Goal: Task Accomplishment & Management: Manage account settings

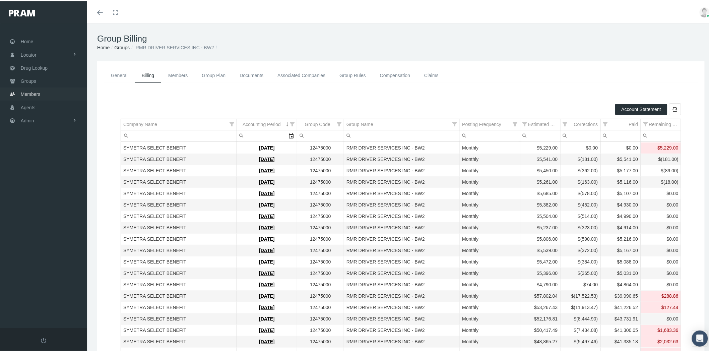
click at [40, 89] on span "Members" at bounding box center [30, 92] width 19 height 13
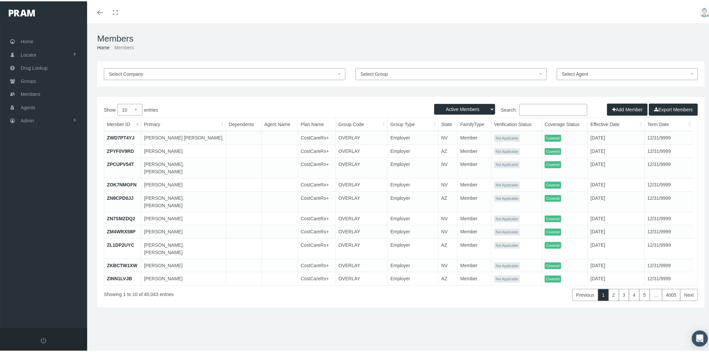
click at [386, 72] on span "Select Group" at bounding box center [449, 72] width 177 height 7
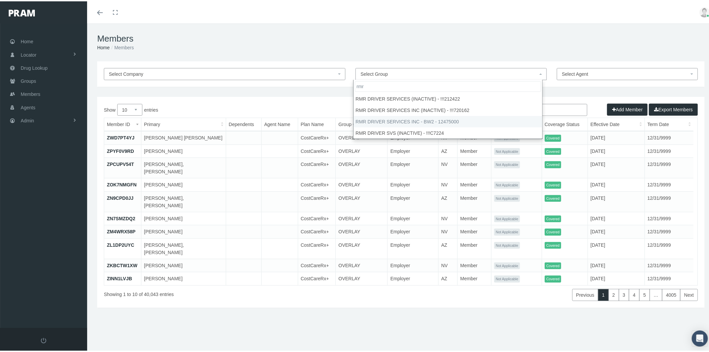
type input "rmr"
select select "29026"
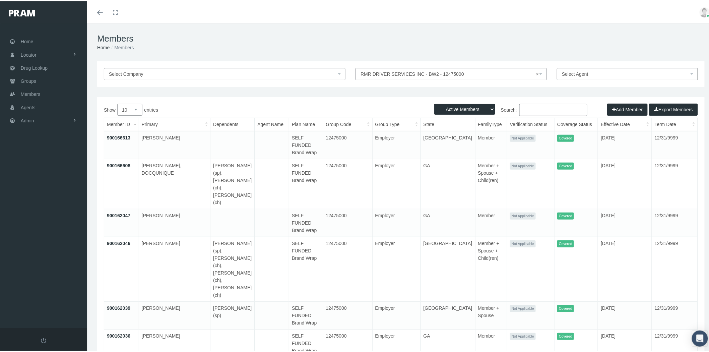
click at [680, 109] on button "Export Members" at bounding box center [673, 108] width 49 height 12
click at [30, 80] on span "Groups" at bounding box center [28, 79] width 15 height 13
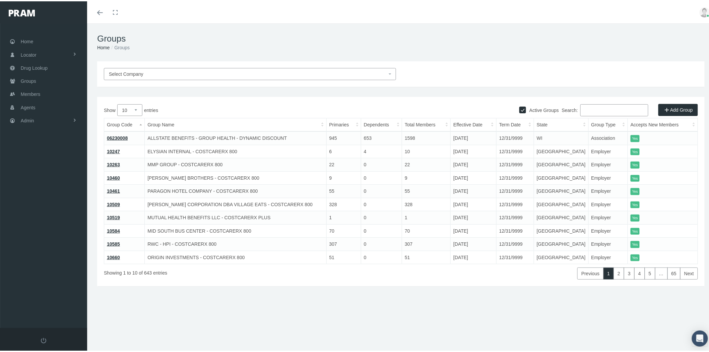
click at [596, 108] on input "Search:" at bounding box center [615, 109] width 68 height 12
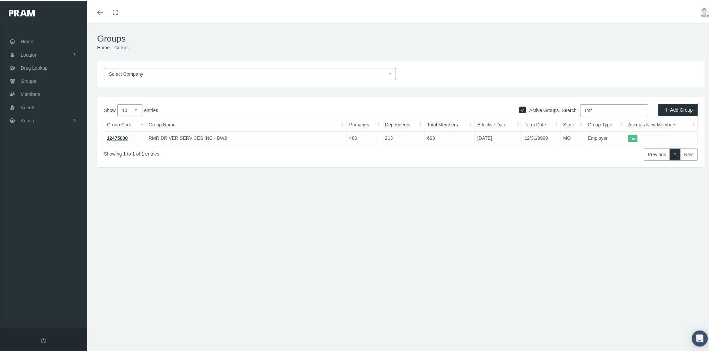
type input "rmr"
click at [121, 136] on link "12475000" at bounding box center [117, 136] width 21 height 5
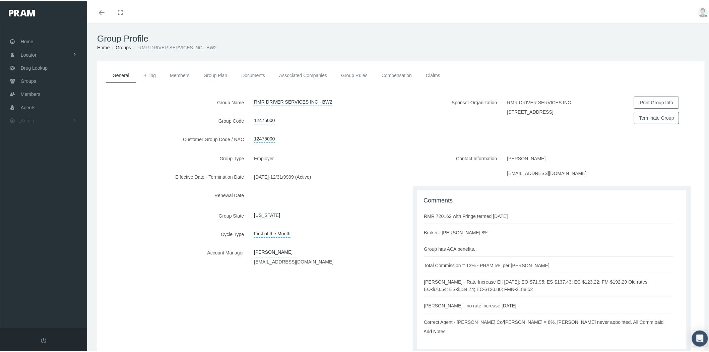
click at [38, 118] on link "Admin" at bounding box center [43, 119] width 87 height 13
click at [52, 206] on link "Companies" at bounding box center [43, 208] width 87 height 12
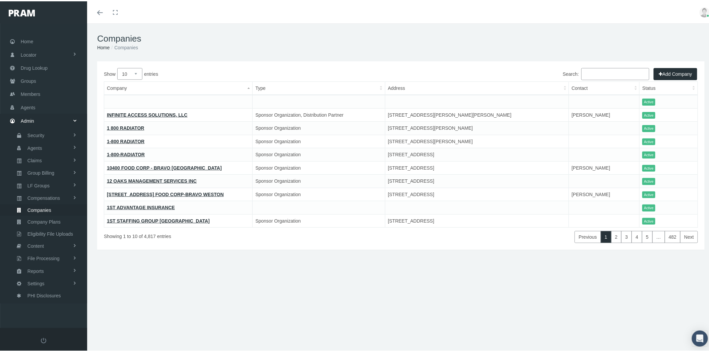
click at [587, 72] on input "Search:" at bounding box center [616, 73] width 68 height 12
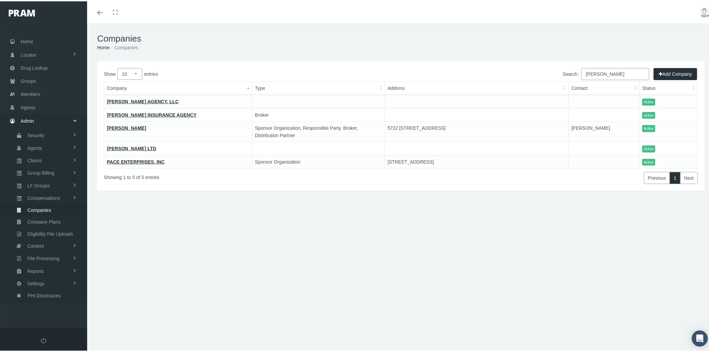
type input "morga"
click at [130, 127] on link "[PERSON_NAME]" at bounding box center [126, 126] width 39 height 5
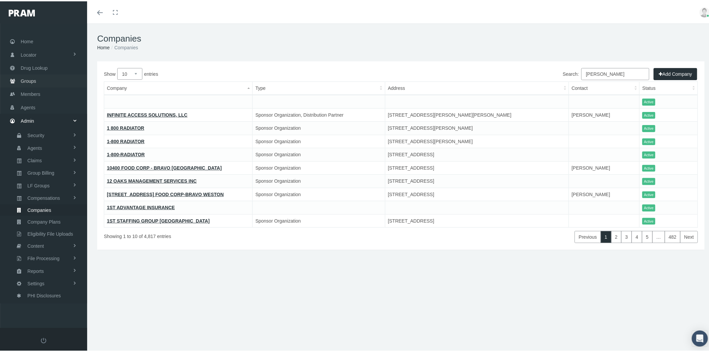
click at [54, 74] on link "Groups" at bounding box center [43, 79] width 87 height 13
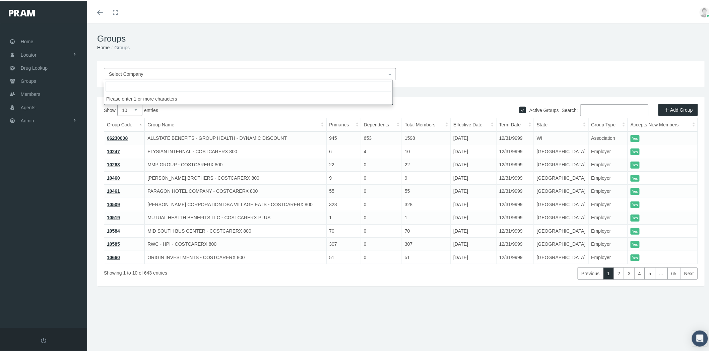
click at [351, 71] on span "Select Company" at bounding box center [248, 72] width 278 height 7
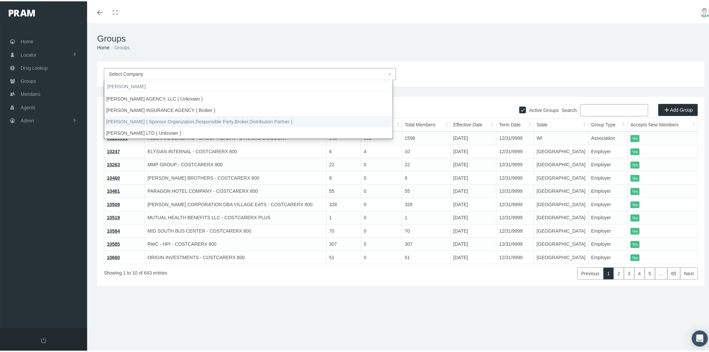
type input "morgan"
select select "2404"
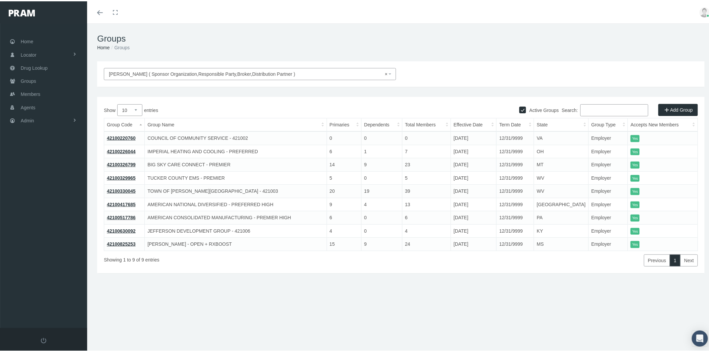
drag, startPoint x: 131, startPoint y: 107, endPoint x: 132, endPoint y: 113, distance: 5.7
click at [131, 107] on select "10 25 50 100" at bounding box center [129, 109] width 25 height 12
select select "100"
click at [117, 103] on select "10 25 50 100" at bounding box center [129, 109] width 25 height 12
click at [119, 176] on link "42100329965" at bounding box center [121, 176] width 29 height 5
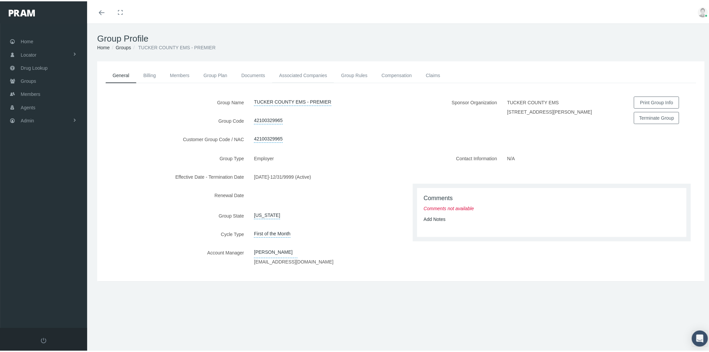
click at [312, 74] on link "Associated Companies" at bounding box center [303, 74] width 62 height 15
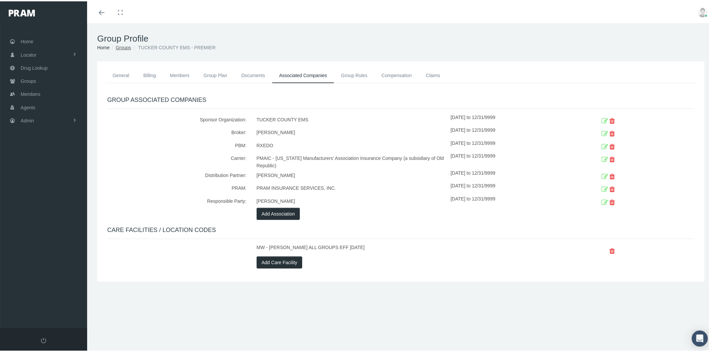
click at [127, 47] on link "Groups" at bounding box center [123, 46] width 15 height 5
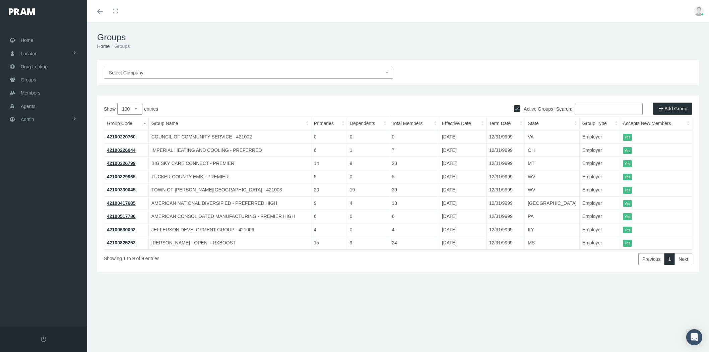
select select "100"
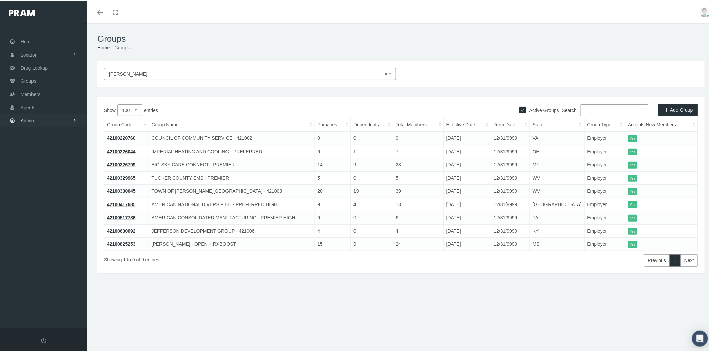
click at [62, 118] on link "Admin" at bounding box center [43, 119] width 87 height 13
click at [48, 227] on span "Eligibility File Uploads" at bounding box center [50, 232] width 46 height 11
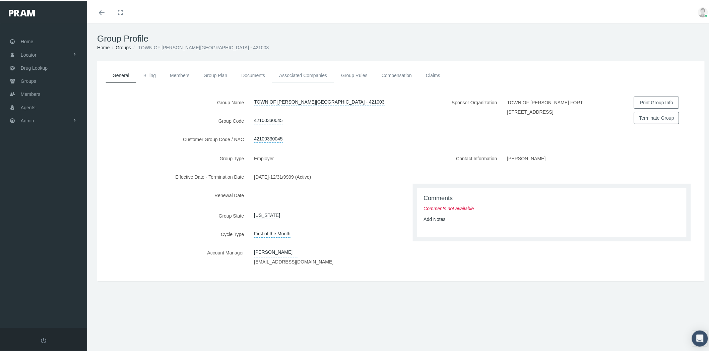
click at [319, 76] on link "Associated Companies" at bounding box center [303, 74] width 62 height 15
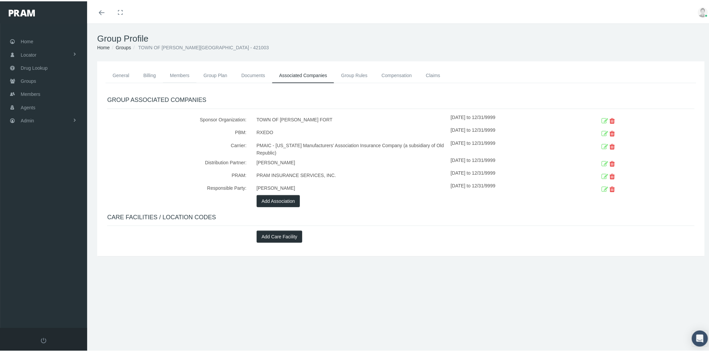
click at [175, 75] on link "Members" at bounding box center [180, 74] width 34 height 15
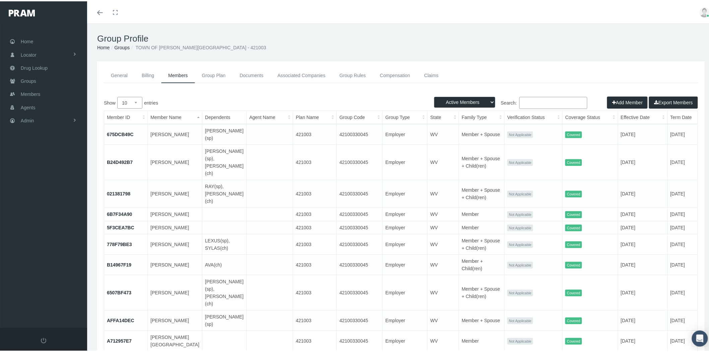
click at [120, 130] on link "675DCB49C" at bounding box center [120, 132] width 26 height 5
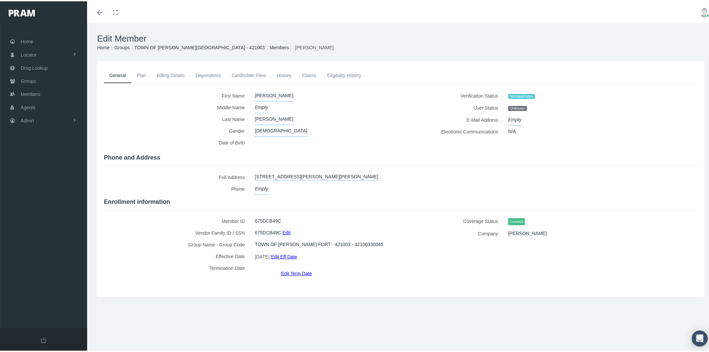
click at [332, 72] on link "Eligibility History" at bounding box center [344, 74] width 45 height 15
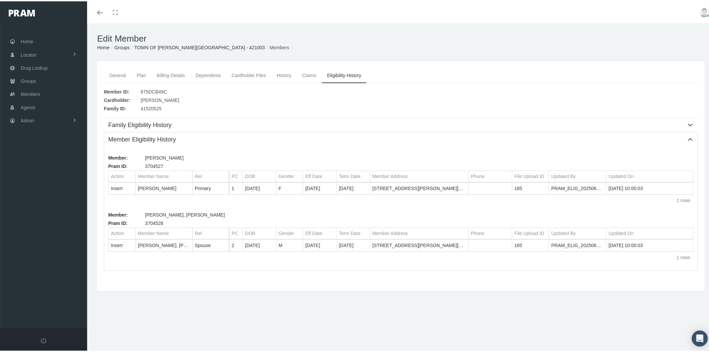
click at [119, 45] on link "Groups" at bounding box center [121, 46] width 15 height 5
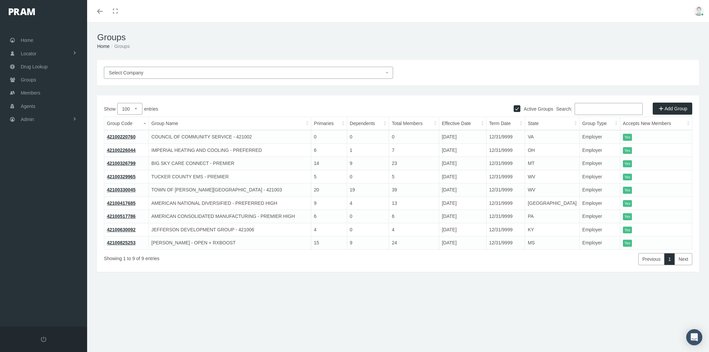
select select "100"
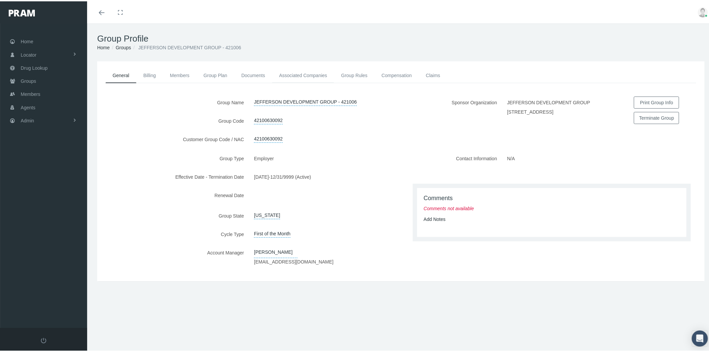
click at [306, 75] on link "Associated Companies" at bounding box center [303, 74] width 62 height 15
click at [313, 78] on link "Associated Companies" at bounding box center [303, 74] width 62 height 15
click at [309, 73] on link "Associated Companies" at bounding box center [303, 74] width 62 height 15
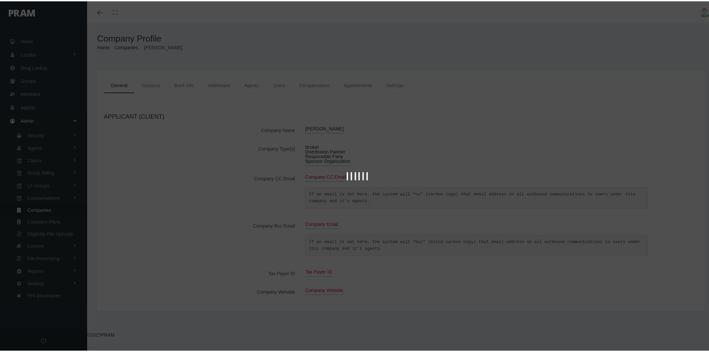
click at [326, 158] on div at bounding box center [357, 176] width 715 height 352
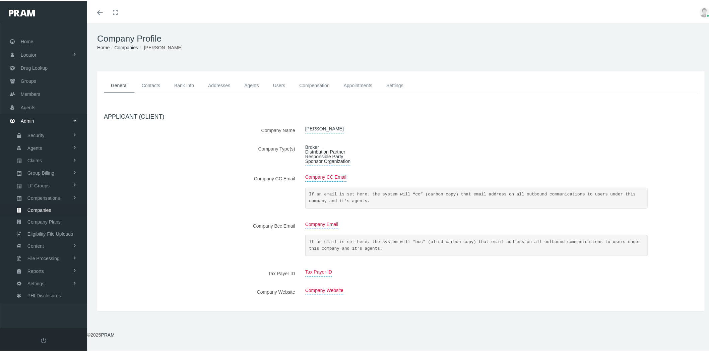
click at [326, 158] on span "Broker Distribution Partner Responsible Party Sponsor Organization" at bounding box center [327, 152] width 45 height 23
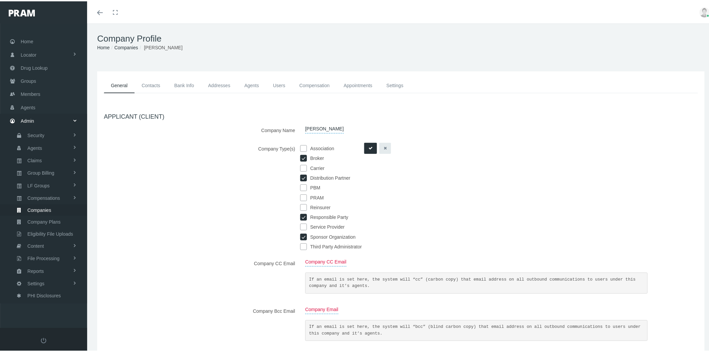
drag, startPoint x: 302, startPoint y: 243, endPoint x: 348, endPoint y: 222, distance: 50.1
click at [302, 243] on input "checkbox" at bounding box center [303, 245] width 7 height 7
checkbox input "true"
click at [369, 148] on icon "submit" at bounding box center [371, 147] width 4 height 6
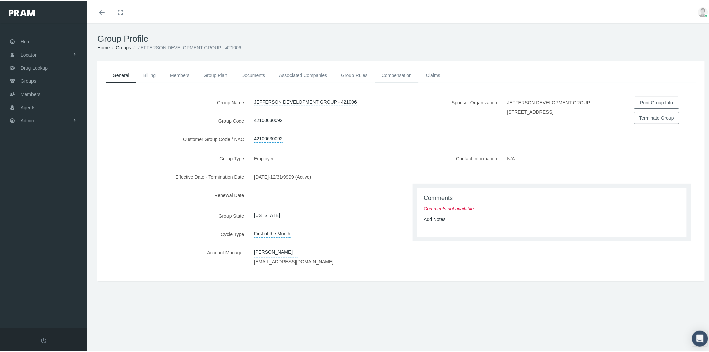
click at [405, 76] on link "Compensation" at bounding box center [397, 74] width 44 height 15
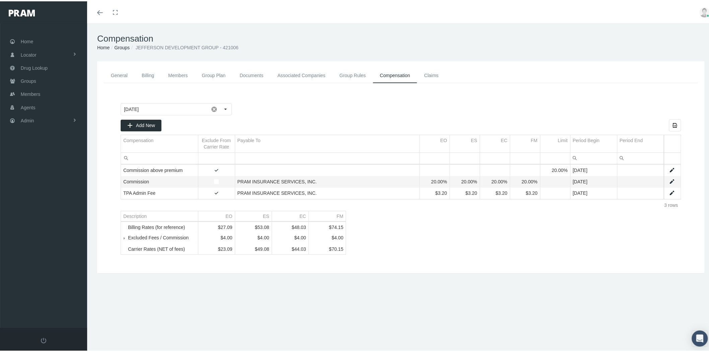
click at [154, 73] on link "Billing" at bounding box center [148, 74] width 26 height 15
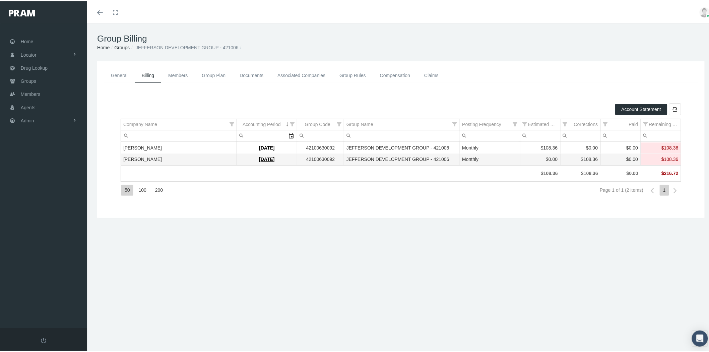
click at [387, 71] on link "Compensation" at bounding box center [395, 74] width 44 height 15
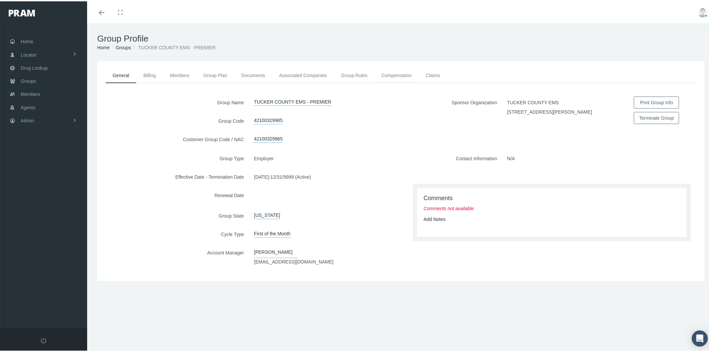
click at [391, 75] on link "Compensation" at bounding box center [397, 74] width 44 height 15
click at [405, 78] on link "Compensation" at bounding box center [397, 74] width 44 height 15
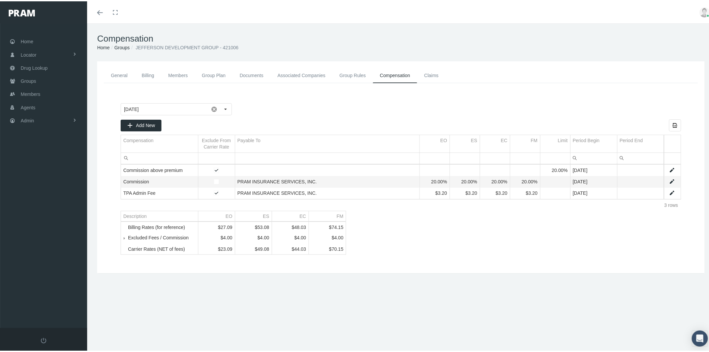
click at [669, 192] on link "Data grid" at bounding box center [672, 192] width 6 height 6
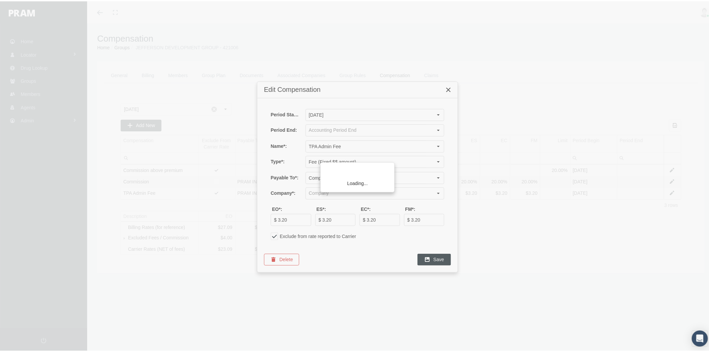
type input "PRAM INSURANCE SERVICES, INC. (Sponsor Organization, Broker, Distribution Partn…"
drag, startPoint x: 291, startPoint y: 216, endPoint x: 276, endPoint y: 218, distance: 14.9
click at [276, 218] on input "$ 3.20" at bounding box center [291, 218] width 40 height 11
type input "$ 5.00"
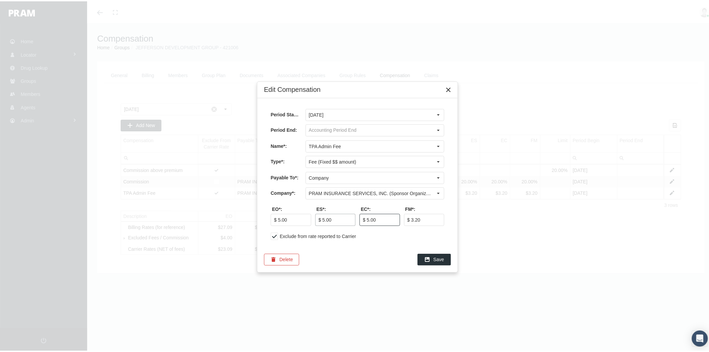
type input "$ 5.00"
click at [430, 257] on icon "Save" at bounding box center [428, 258] width 6 height 6
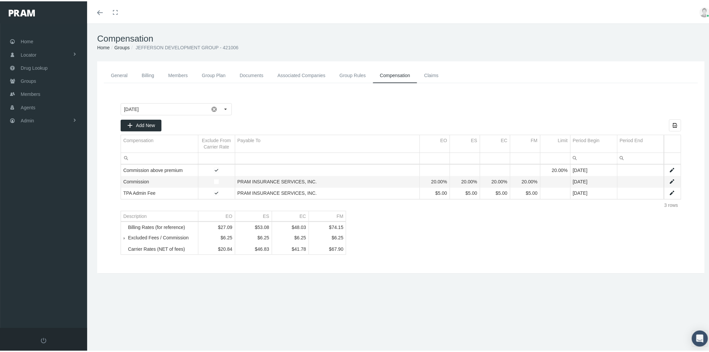
click at [305, 72] on link "Associated Companies" at bounding box center [301, 74] width 62 height 15
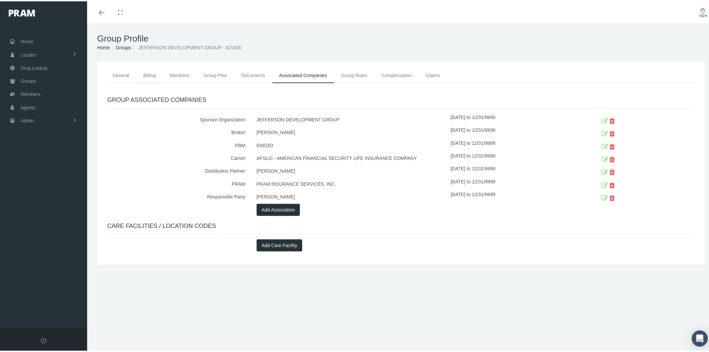
click at [147, 72] on link "Billing" at bounding box center [149, 74] width 26 height 15
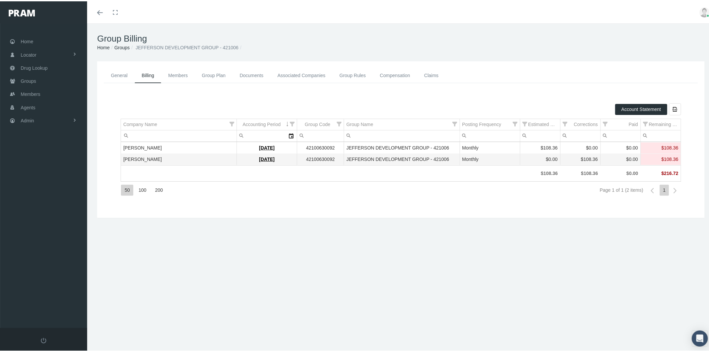
click at [113, 72] on link "General" at bounding box center [119, 74] width 31 height 15
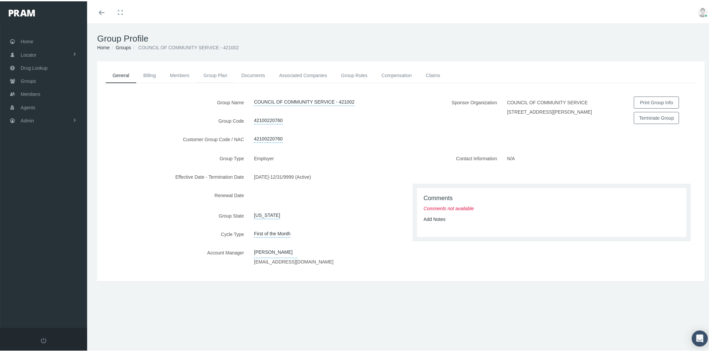
click at [209, 74] on link "Group Plan" at bounding box center [216, 74] width 38 height 15
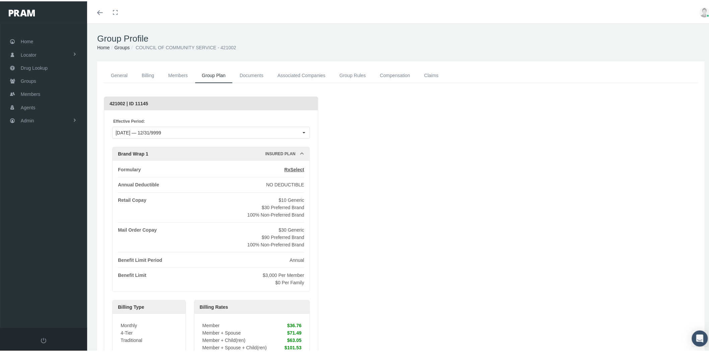
click at [125, 75] on link "General" at bounding box center [119, 74] width 31 height 15
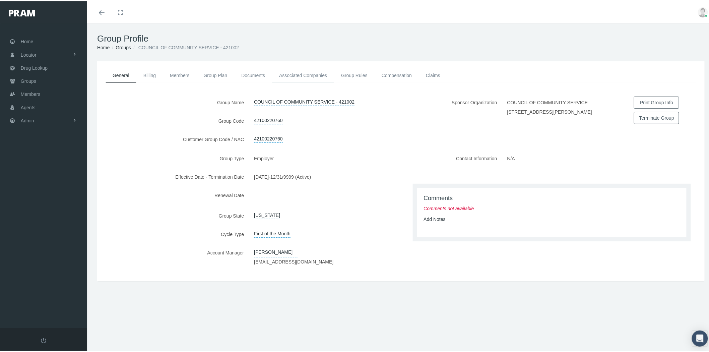
click at [311, 74] on link "Associated Companies" at bounding box center [303, 74] width 62 height 15
click at [404, 75] on link "Compensation" at bounding box center [397, 74] width 44 height 15
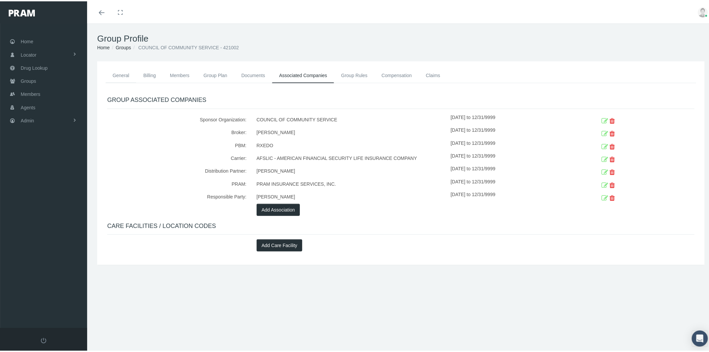
click at [126, 75] on link "General" at bounding box center [121, 74] width 31 height 15
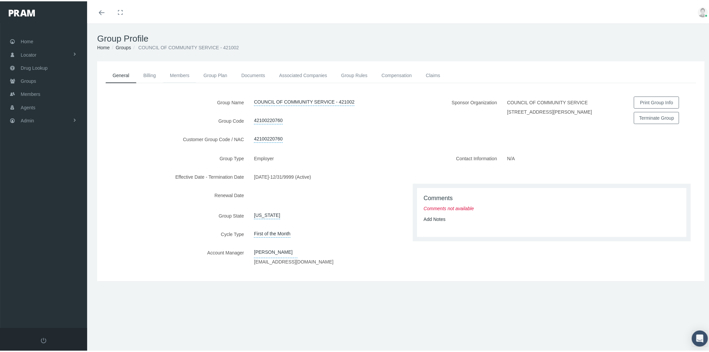
click at [171, 72] on link "Members" at bounding box center [180, 74] width 34 height 15
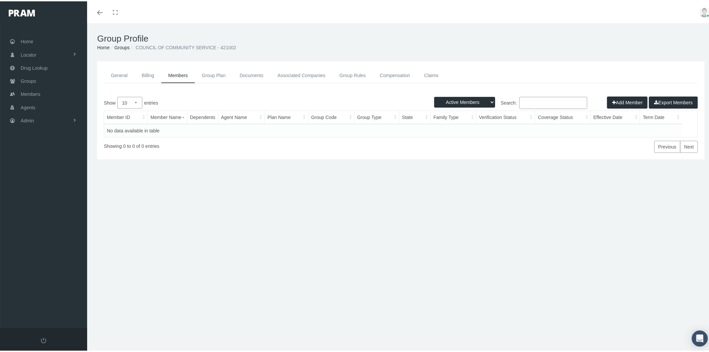
click at [219, 75] on link "Group Plan" at bounding box center [214, 74] width 38 height 15
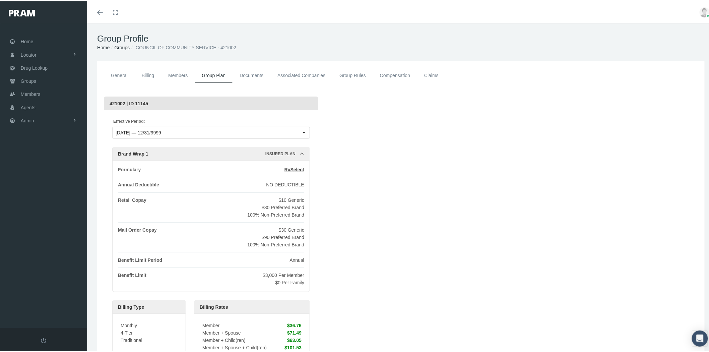
click at [296, 75] on link "Associated Companies" at bounding box center [301, 74] width 62 height 15
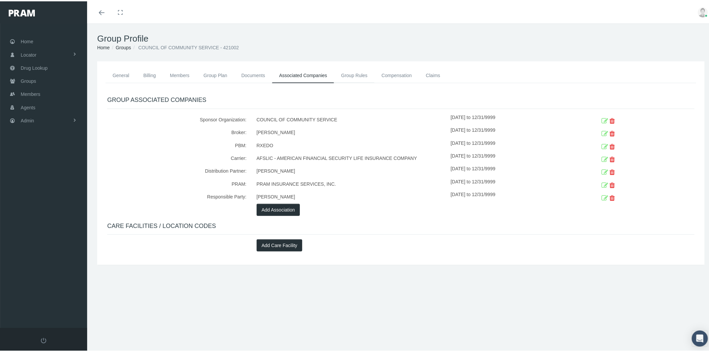
click at [361, 75] on link "Group Rules" at bounding box center [354, 74] width 41 height 15
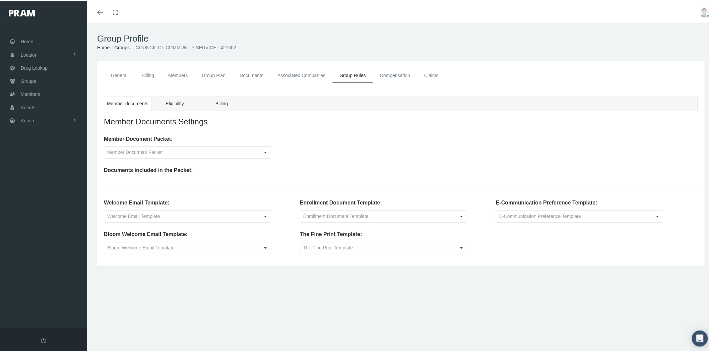
click at [391, 72] on link "Compensation" at bounding box center [395, 74] width 44 height 15
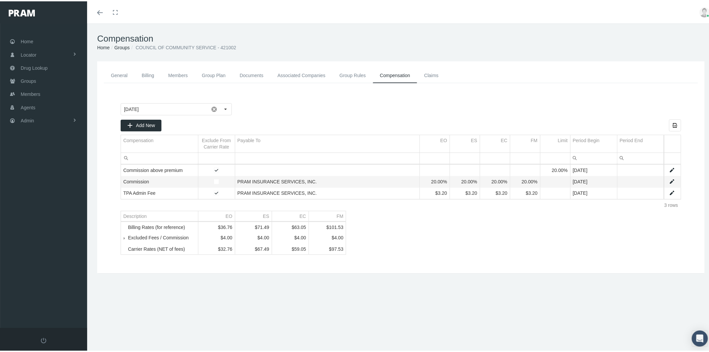
click at [669, 193] on link "Data grid" at bounding box center [672, 192] width 6 height 6
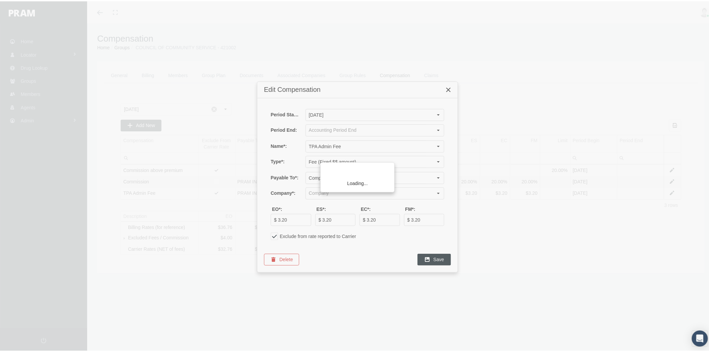
type input "PRAM INSURANCE SERVICES, INC. (Sponsor Organization, Broker, Distribution Partn…"
drag, startPoint x: 291, startPoint y: 218, endPoint x: 277, endPoint y: 217, distance: 14.1
click at [277, 217] on input "$ 3.20" at bounding box center [291, 218] width 40 height 11
type input "$ 5.00"
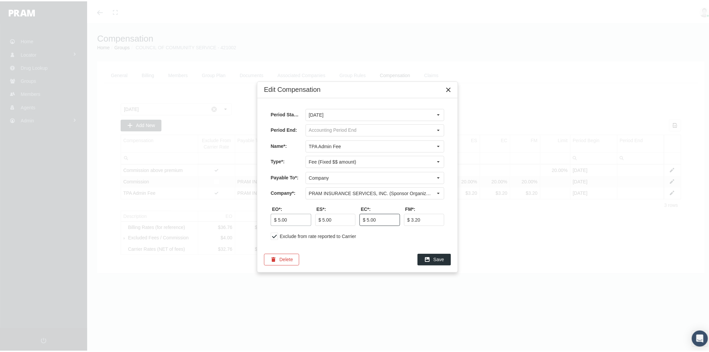
type input "$ 5.00"
drag, startPoint x: 354, startPoint y: 264, endPoint x: 397, endPoint y: 271, distance: 43.4
click at [436, 257] on span "Save" at bounding box center [439, 257] width 11 height 5
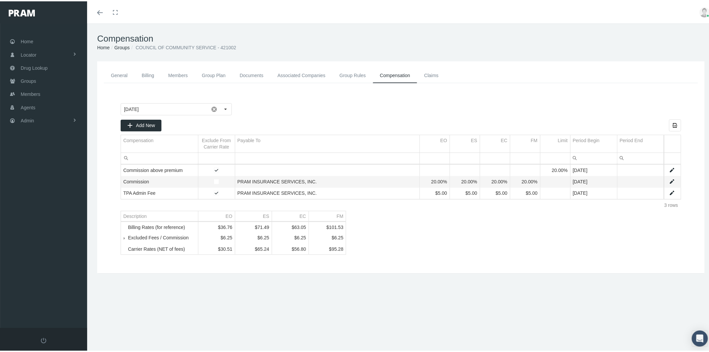
click at [669, 192] on link "Data grid" at bounding box center [672, 192] width 6 height 6
type input "[DATE]"
type input "TPA Admin Fee"
type input "Fee (Fixed $$ amount)"
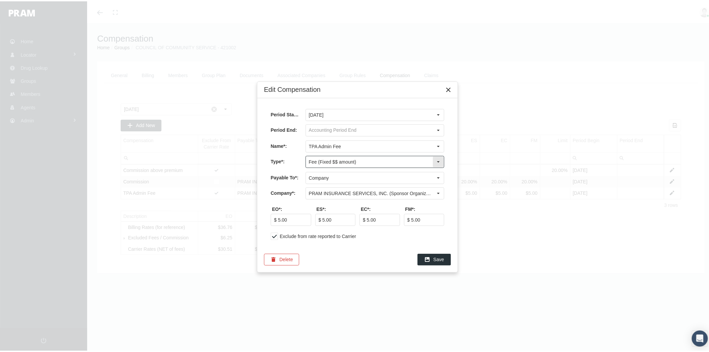
click at [374, 161] on input "Fee (Fixed $$ amount)" at bounding box center [369, 160] width 127 height 11
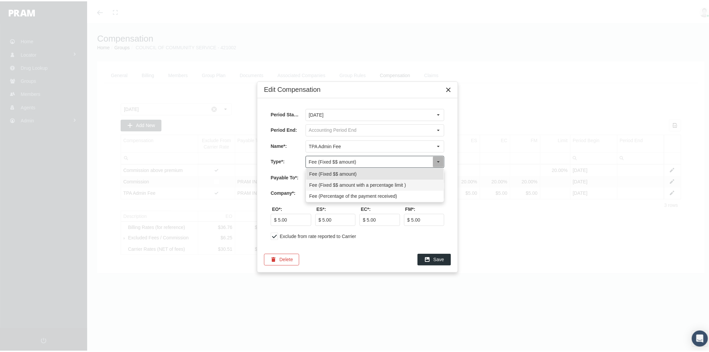
click at [374, 184] on div "Fee (Fixed $$ amount with a percentage limit )" at bounding box center [374, 183] width 137 height 11
type input "Fee (Fixed $$ amount with a percentage limit )"
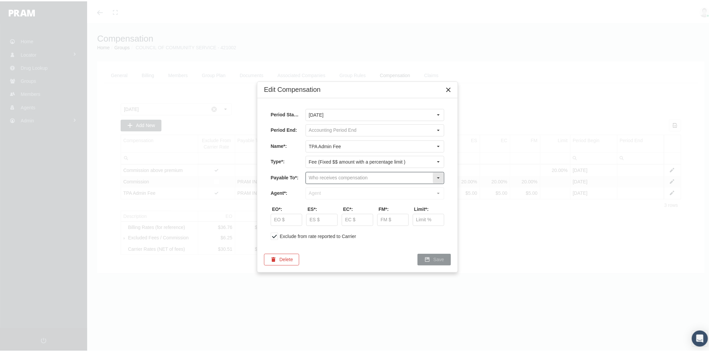
click at [362, 176] on input "text" at bounding box center [369, 176] width 127 height 11
click at [352, 200] on div "Company" at bounding box center [374, 199] width 137 height 11
type input "Company"
click at [350, 192] on input "text" at bounding box center [369, 191] width 127 height 11
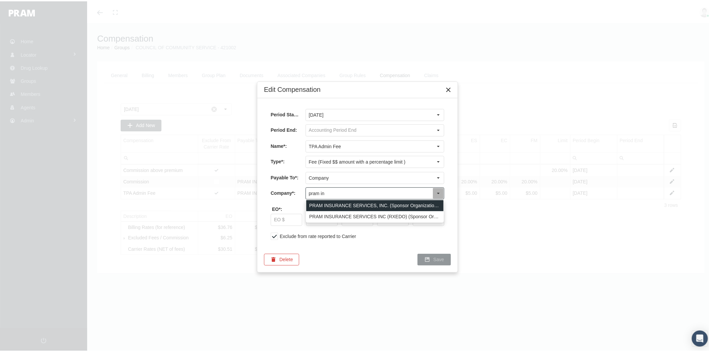
click at [360, 203] on div "PRAM INSURANCE SERVICES, INC. (Sponsor Organization, Broker, Distribution Partn…" at bounding box center [374, 204] width 137 height 11
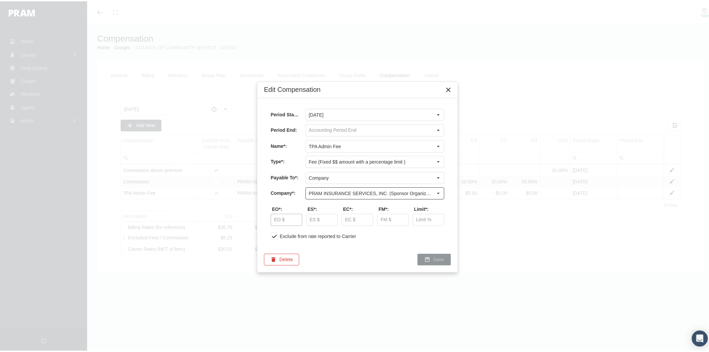
type input "PRAM INSURANCE SERVICES, INC. (Sponsor Organization, Broker, Distribution Partn…"
click at [298, 213] on div at bounding box center [286, 218] width 31 height 11
click at [296, 219] on input "text" at bounding box center [286, 218] width 31 height 11
type input "$ 5.00"
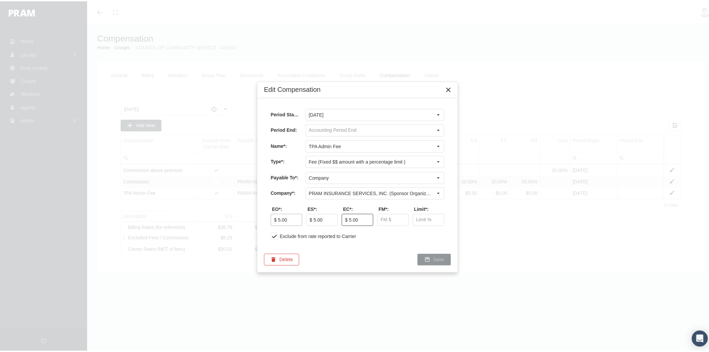
type input "$ 5.00"
type input "5.00 %"
click at [442, 257] on span "Save" at bounding box center [439, 257] width 11 height 5
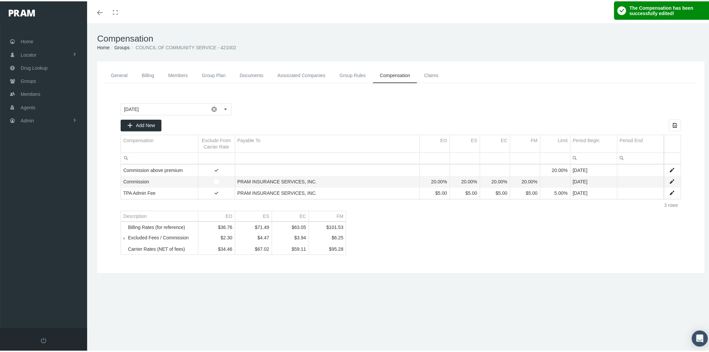
click at [669, 192] on link "Data grid" at bounding box center [672, 192] width 6 height 6
type input "October 2025"
type input "TPA Admin Fee"
type input "Fee (Fixed $$ amount with a percentage limit )"
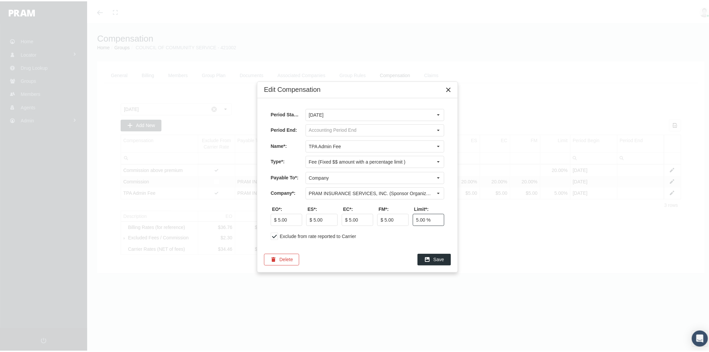
drag, startPoint x: 416, startPoint y: 219, endPoint x: 424, endPoint y: 219, distance: 8.7
click at [424, 219] on input "5.00 %" at bounding box center [428, 218] width 31 height 11
type input "20.00 %"
click at [438, 260] on span "Save" at bounding box center [439, 257] width 11 height 5
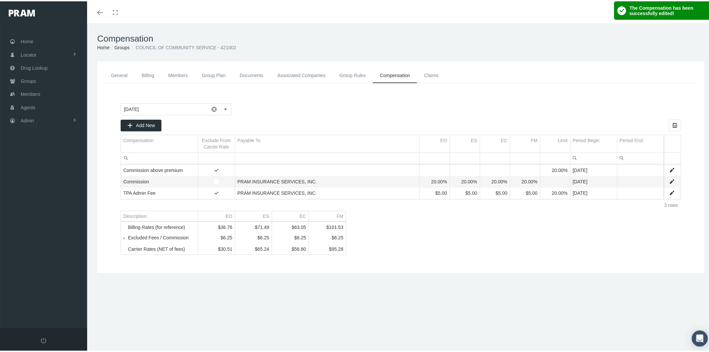
click at [128, 240] on span "Tree list" at bounding box center [128, 237] width 0 height 6
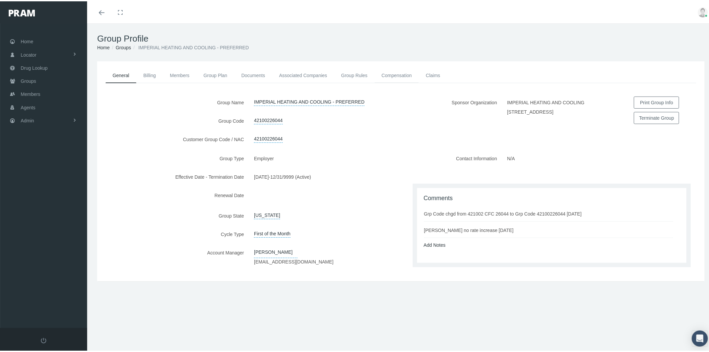
click at [385, 75] on link "Compensation" at bounding box center [397, 74] width 44 height 15
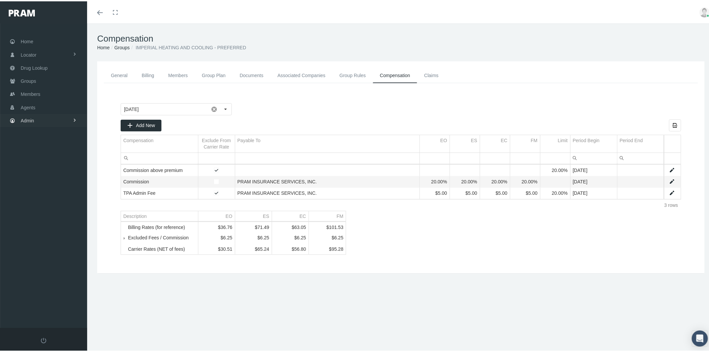
click at [75, 119] on span at bounding box center [74, 119] width 5 height 13
click at [58, 206] on link "Companies" at bounding box center [43, 208] width 87 height 12
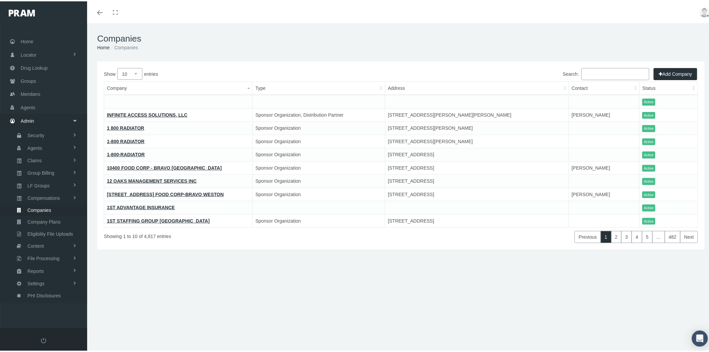
click at [585, 75] on input "Search:" at bounding box center [616, 73] width 68 height 12
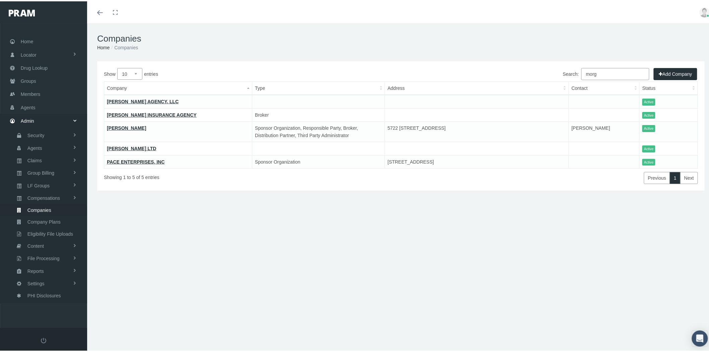
type input "morg"
click at [132, 127] on link "MORGAN WHITE" at bounding box center [126, 126] width 39 height 5
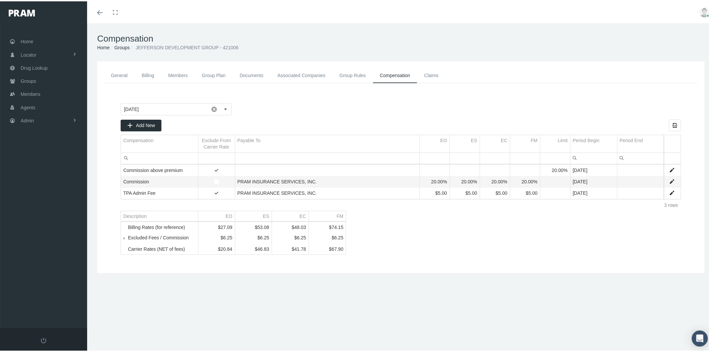
click at [669, 190] on link "Data grid" at bounding box center [672, 192] width 6 height 6
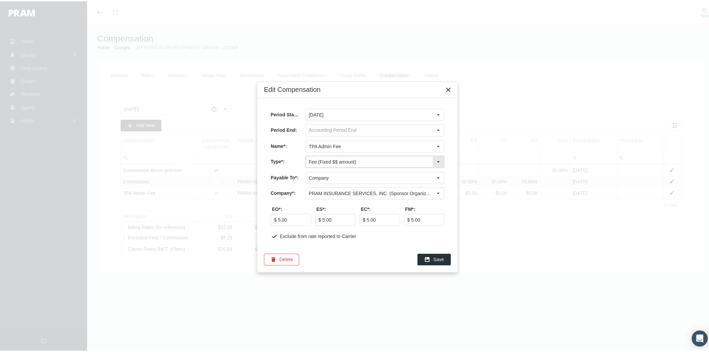
click at [373, 163] on input "Fee (Fixed $$ amount)" at bounding box center [369, 160] width 127 height 11
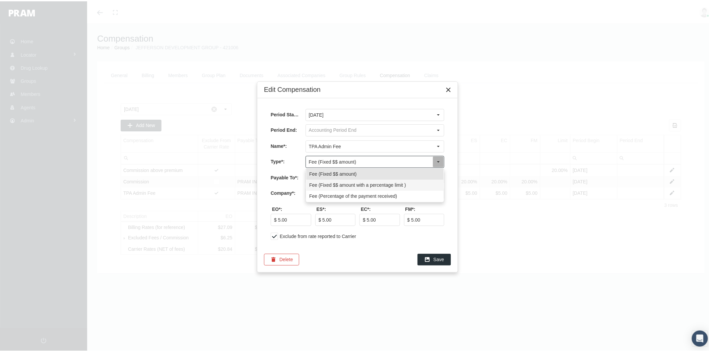
click at [373, 185] on div "Fee (Fixed $$ amount with a percentage limit )" at bounding box center [374, 183] width 137 height 11
type input "Fee (Fixed $$ amount with a percentage limit )"
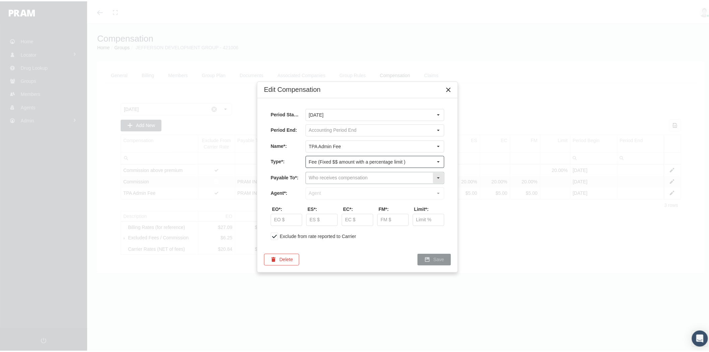
click at [333, 177] on input "text" at bounding box center [369, 176] width 127 height 11
click at [332, 200] on div "Company" at bounding box center [374, 199] width 137 height 11
type input "Company"
click at [333, 192] on input "text" at bounding box center [369, 191] width 127 height 11
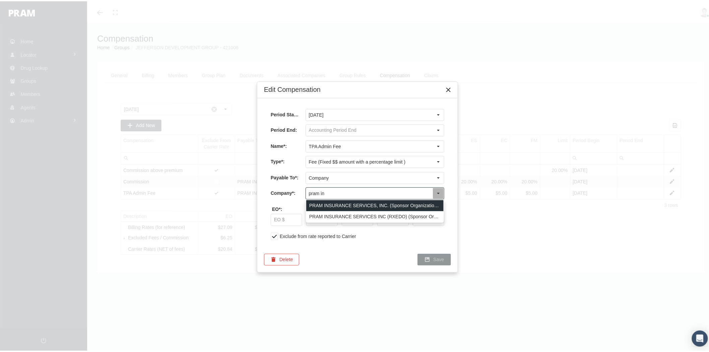
click at [343, 202] on div "PRAM INSURANCE SERVICES, INC. (Sponsor Organization, Broker, Distribution Partn…" at bounding box center [374, 204] width 137 height 11
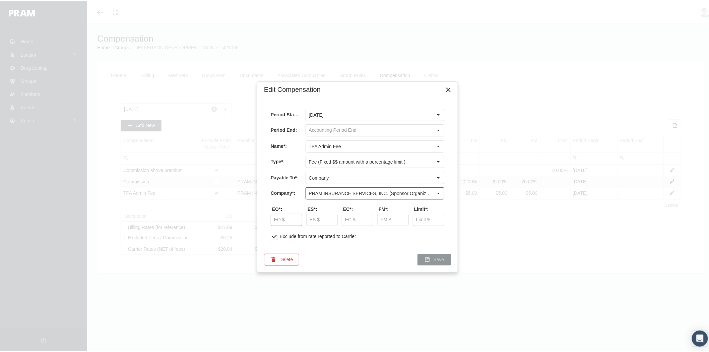
type input "PRAM INSURANCE SERVICES, INC. (Sponsor Organization, Broker, Distribution Partn…"
click at [283, 216] on input "text" at bounding box center [286, 218] width 31 height 11
type input "$ 5.00"
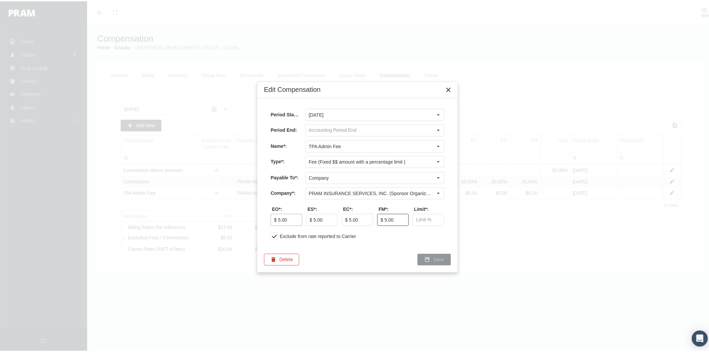
type input "$ 5.00"
type input "20.00 %"
click at [434, 259] on span "Save" at bounding box center [439, 257] width 11 height 5
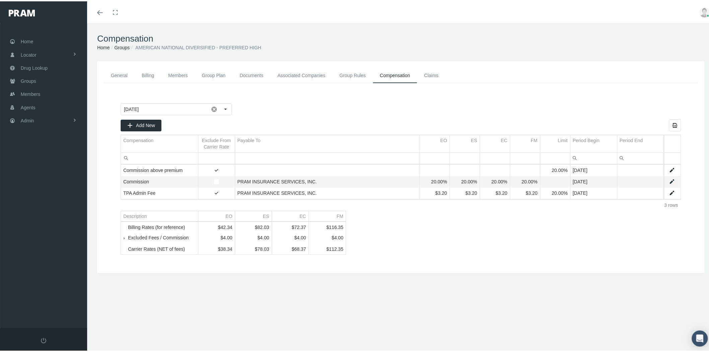
click at [285, 71] on link "Associated Companies" at bounding box center [301, 74] width 62 height 15
click at [212, 104] on span at bounding box center [214, 107] width 11 height 11
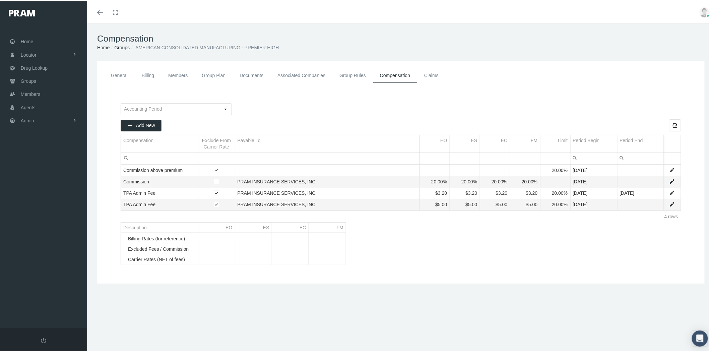
click at [306, 76] on link "Associated Companies" at bounding box center [301, 74] width 62 height 15
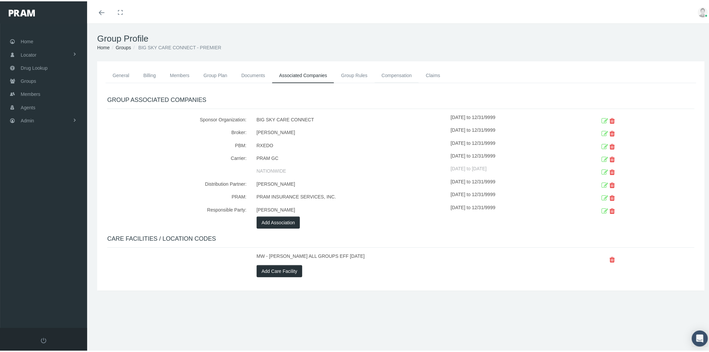
click at [397, 73] on link "Compensation" at bounding box center [397, 74] width 44 height 15
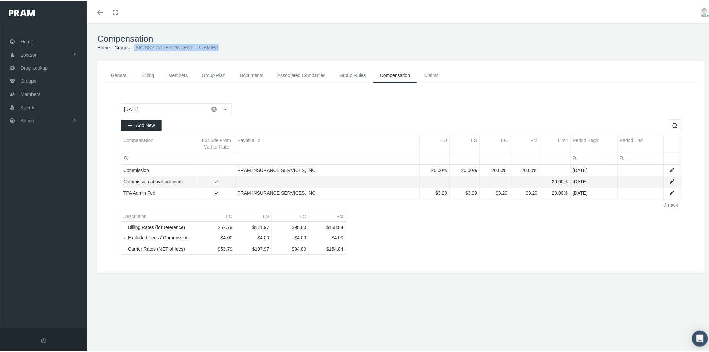
drag, startPoint x: 221, startPoint y: 46, endPoint x: 133, endPoint y: 49, distance: 87.2
click at [133, 49] on ol "Home Groups BIG SKY CARE CONNECT - PREMIER" at bounding box center [401, 46] width 608 height 7
copy li "BIG SKY CARE CONNECT - PREMIER"
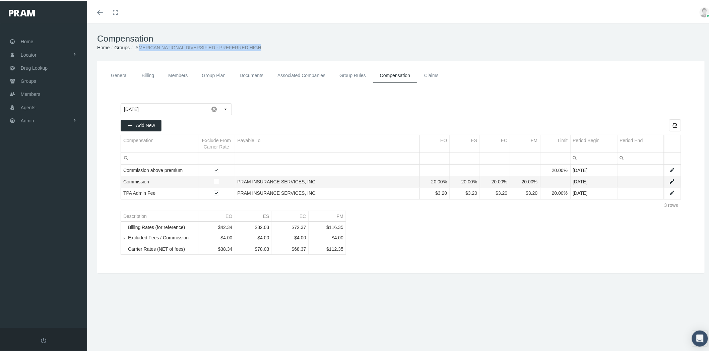
drag, startPoint x: 146, startPoint y: 44, endPoint x: 257, endPoint y: 43, distance: 110.9
click at [257, 43] on ol "Home Groups AMERICAN NATIONAL DIVERSIFIED - PREFERRED HIGH" at bounding box center [401, 46] width 608 height 7
click at [261, 42] on h1 "Compensation" at bounding box center [401, 37] width 608 height 10
drag, startPoint x: 230, startPoint y: 44, endPoint x: 136, endPoint y: 46, distance: 94.2
click at [136, 46] on ol "Home Groups AMERICAN NATIONAL DIVERSIFIED - PREFERRED HIGH" at bounding box center [401, 46] width 608 height 7
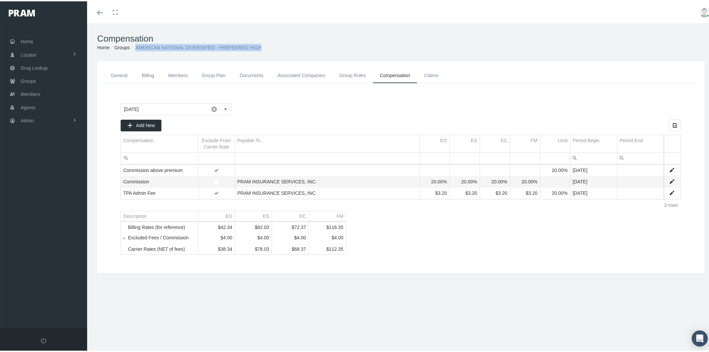
copy span "AMERICAN NATIONAL DIVERSIFIED - PREFERRED HIGH"
click at [123, 75] on link "General" at bounding box center [119, 74] width 31 height 15
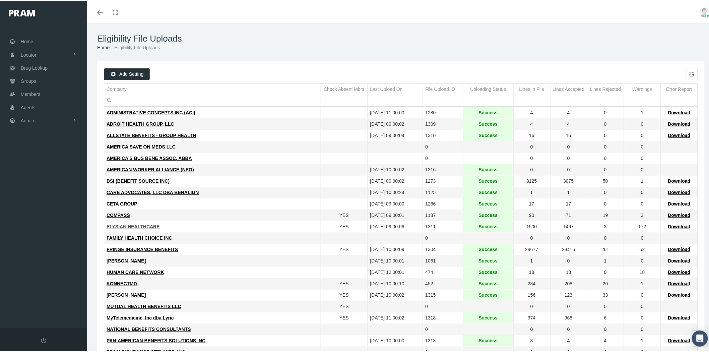
click at [145, 227] on span "ELYSIAN HEALTHCARE" at bounding box center [133, 225] width 53 height 5
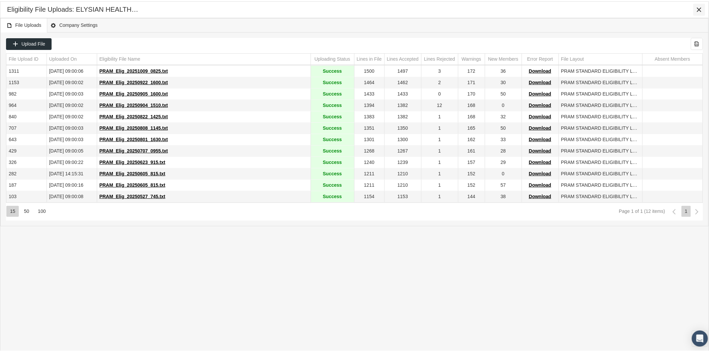
click at [699, 5] on icon "Close" at bounding box center [699, 8] width 6 height 6
